Goal: Task Accomplishment & Management: Manage account settings

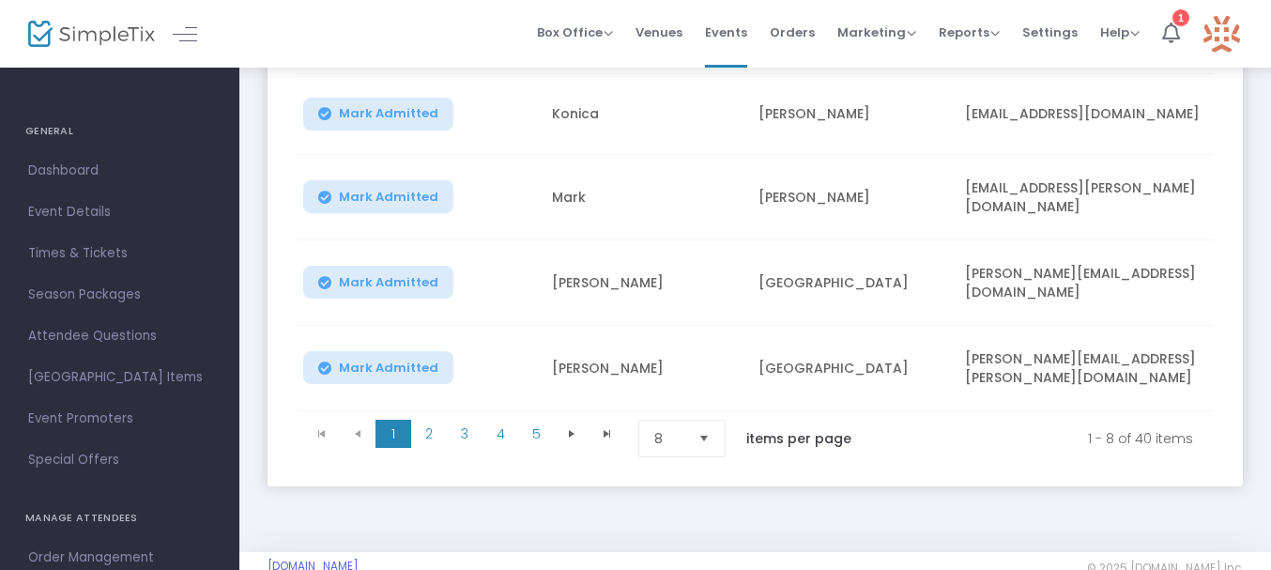
scroll to position [642, 0]
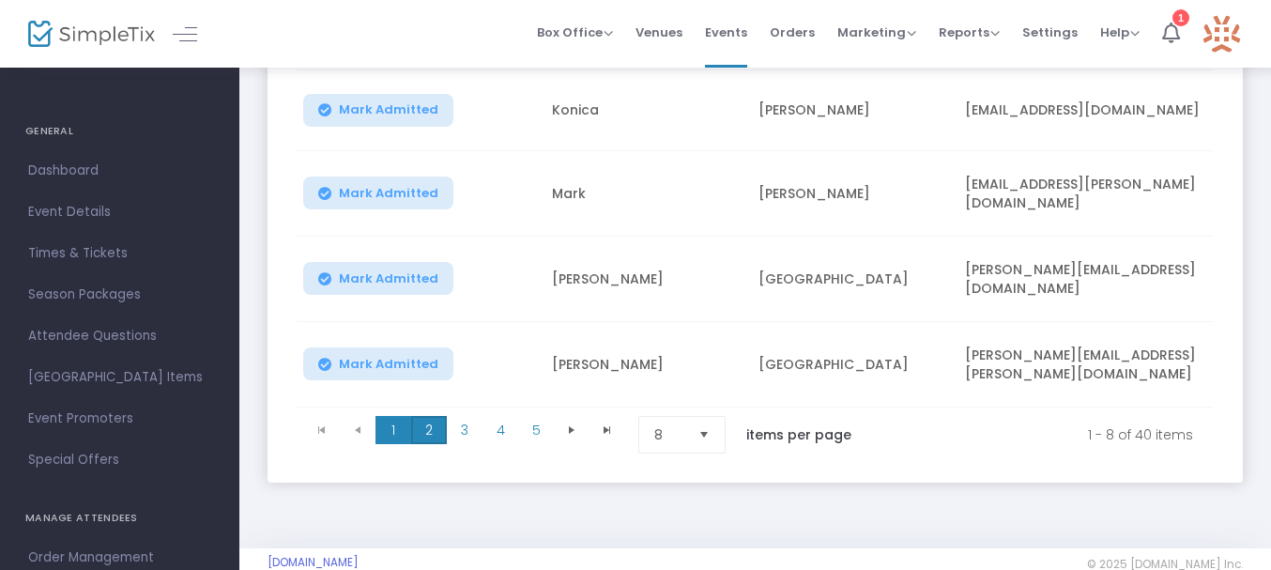
click at [424, 437] on span "2" at bounding box center [429, 430] width 36 height 28
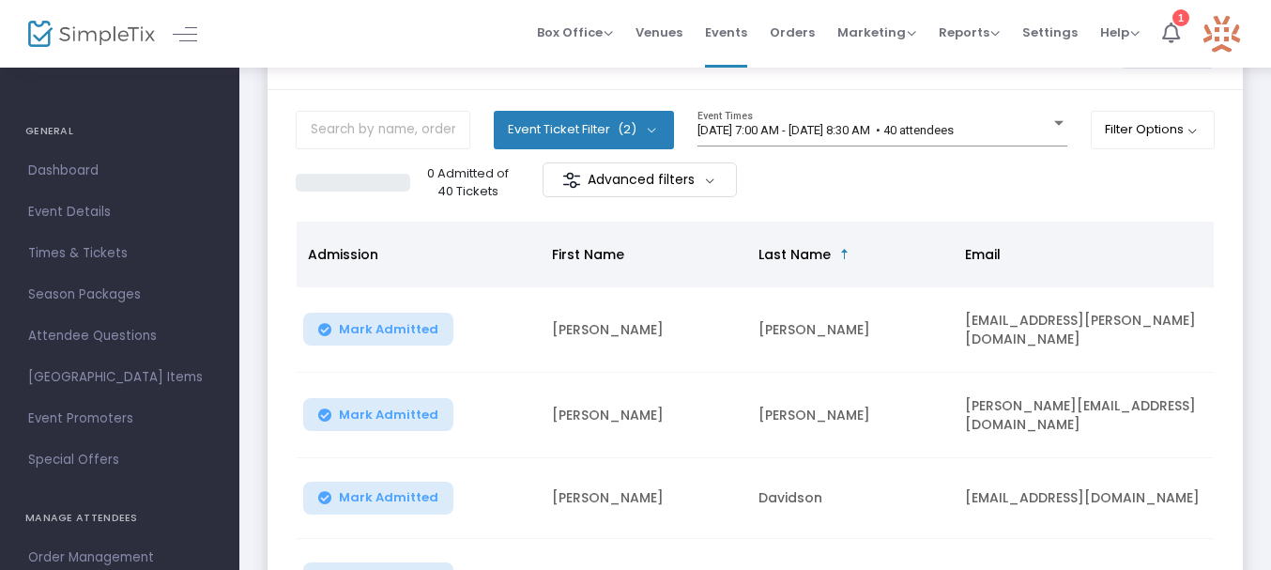
scroll to position [80, 0]
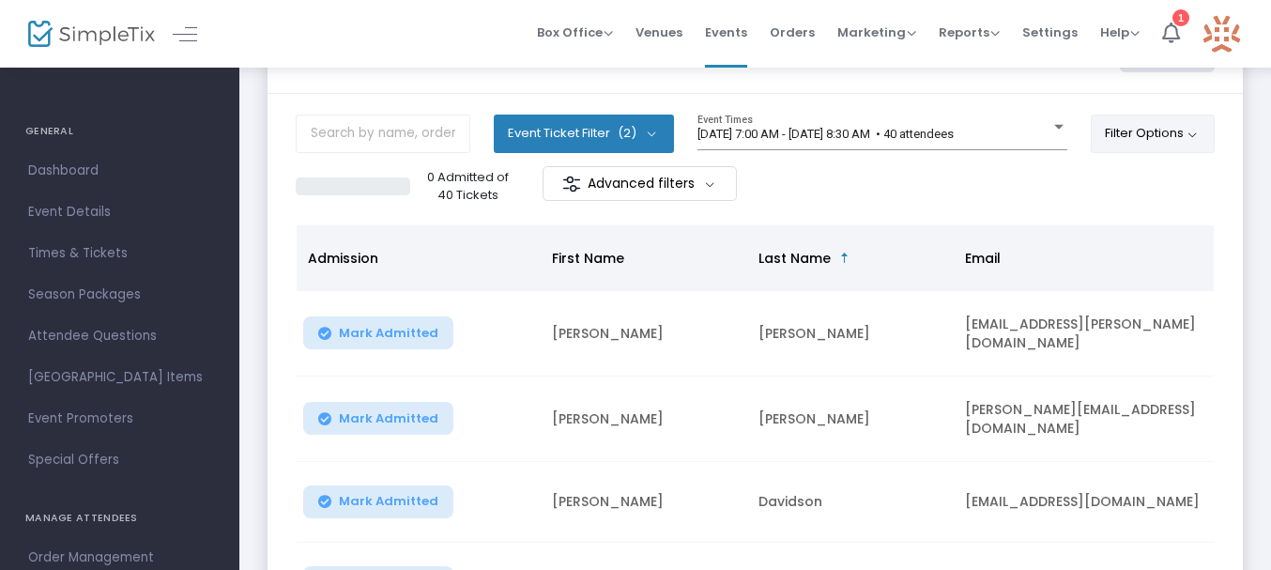
click at [1156, 130] on button "Filter Options" at bounding box center [1153, 134] width 125 height 38
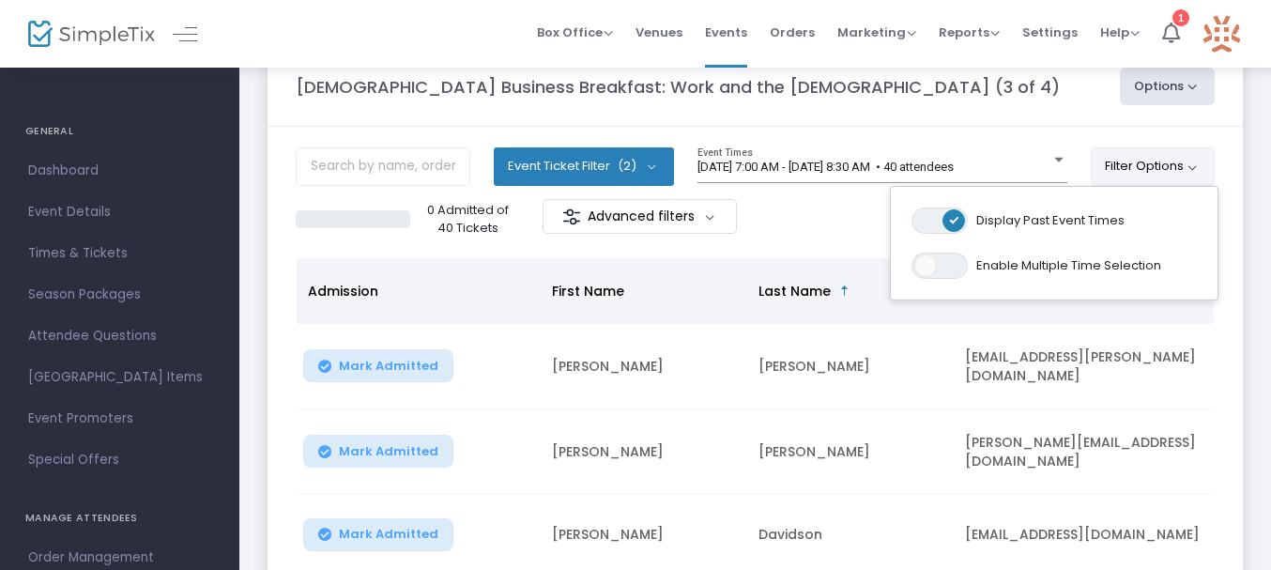
scroll to position [41, 0]
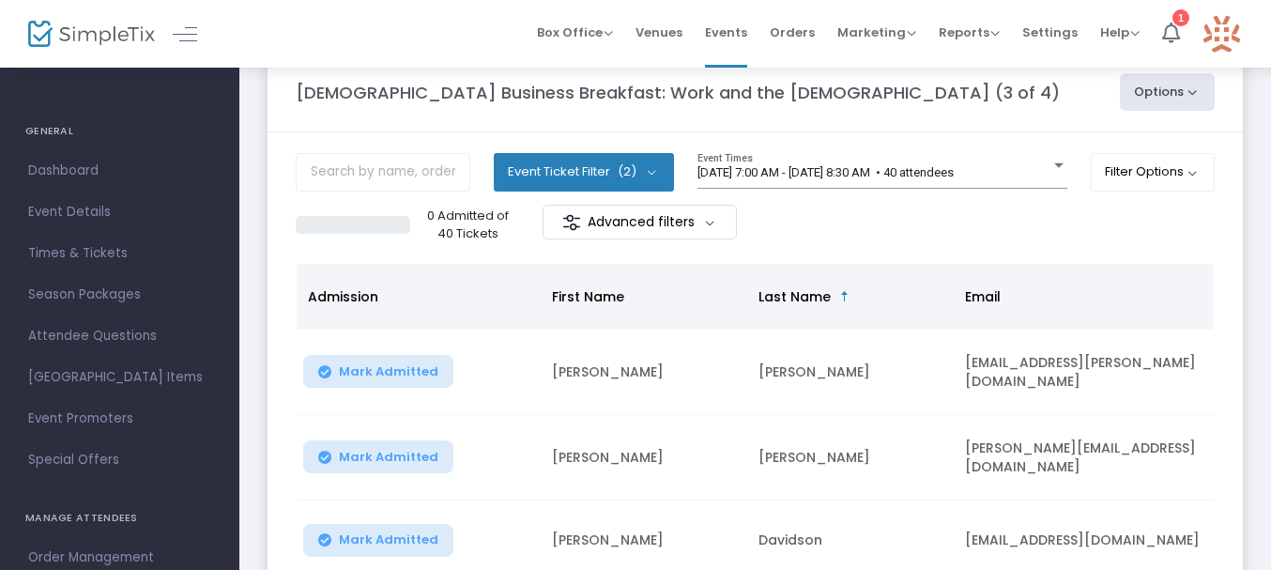
click at [1185, 98] on button "Options" at bounding box center [1168, 92] width 96 height 38
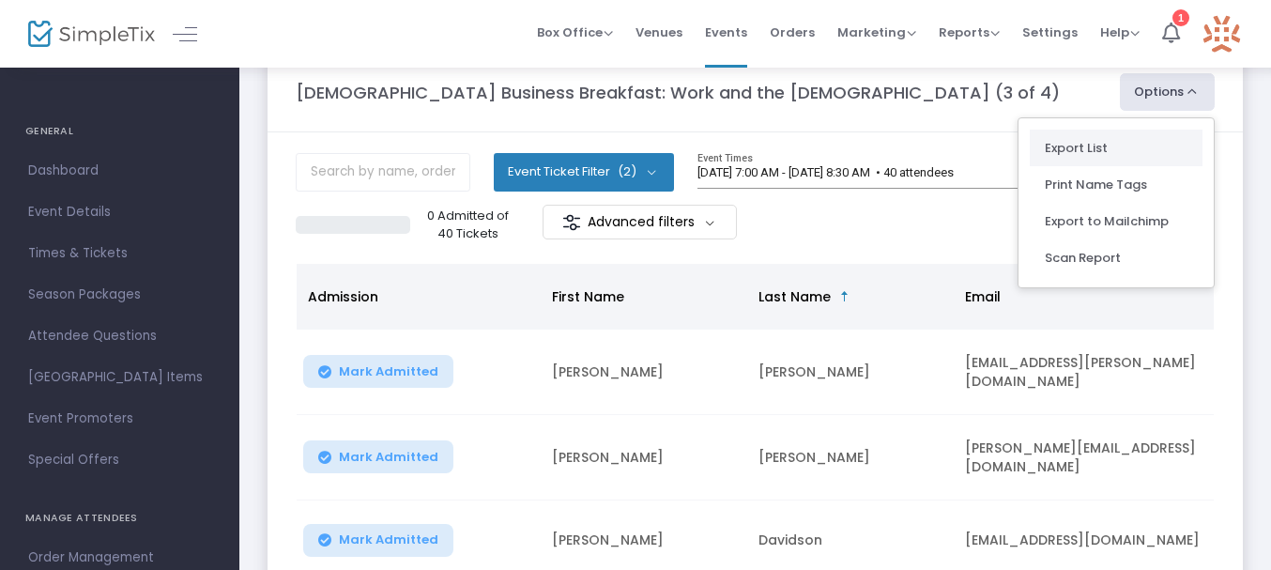
click at [1103, 149] on li "Export List" at bounding box center [1116, 148] width 173 height 37
radio input "false"
radio input "true"
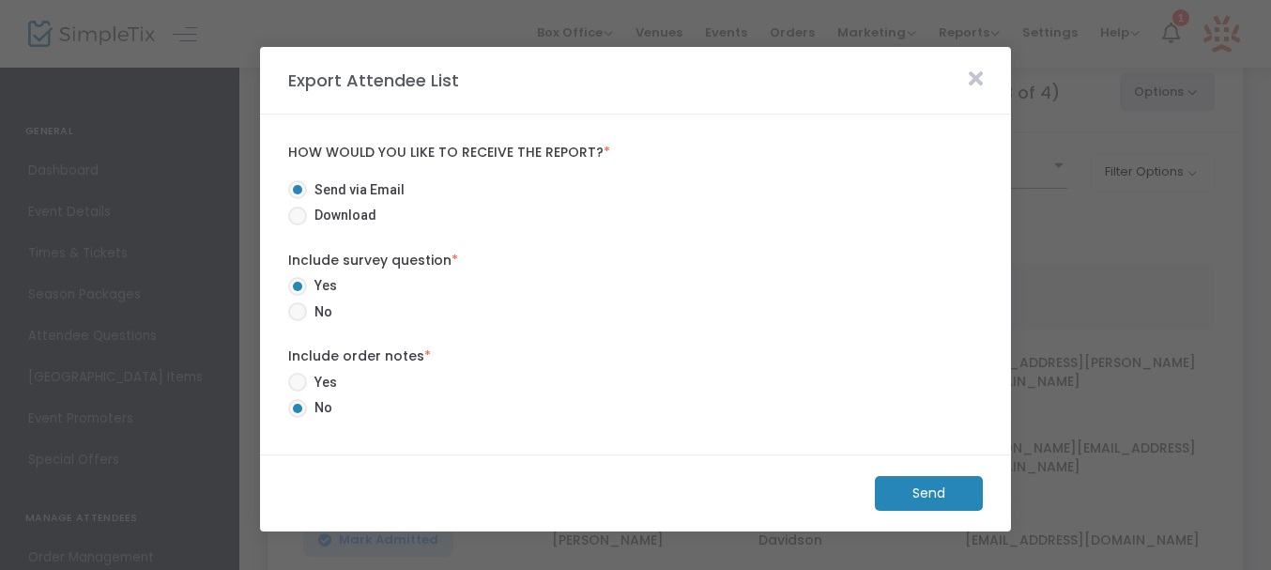
click at [934, 486] on m-button "Send" at bounding box center [929, 493] width 108 height 35
